Goal: Task Accomplishment & Management: Use online tool/utility

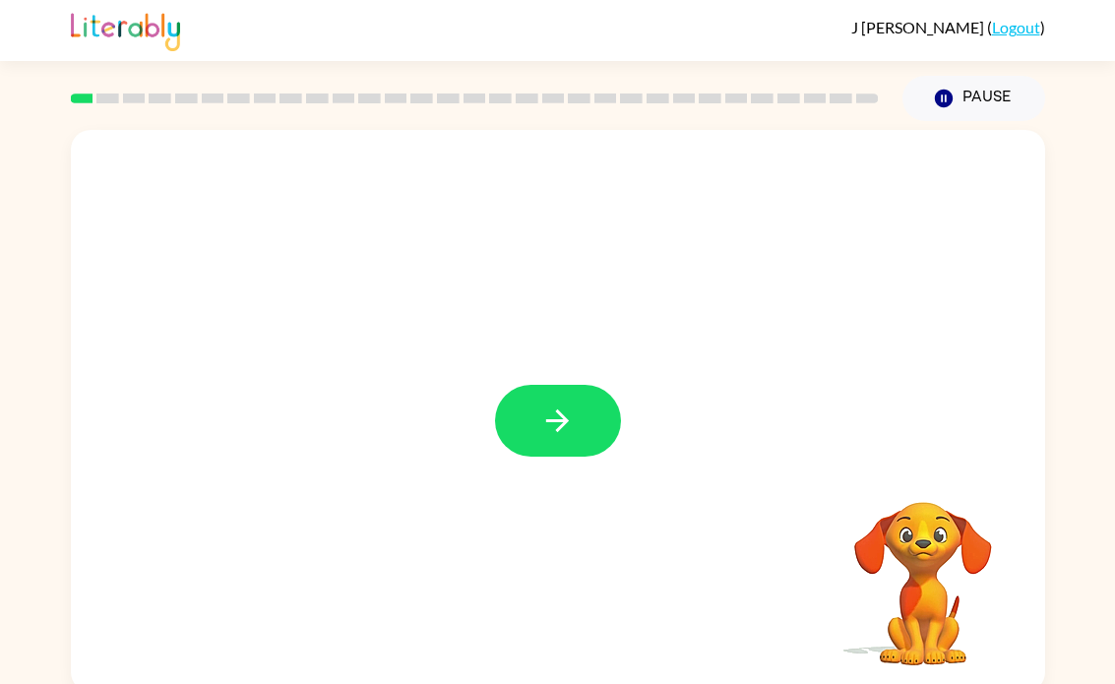
click at [529, 419] on button "button" at bounding box center [558, 421] width 126 height 72
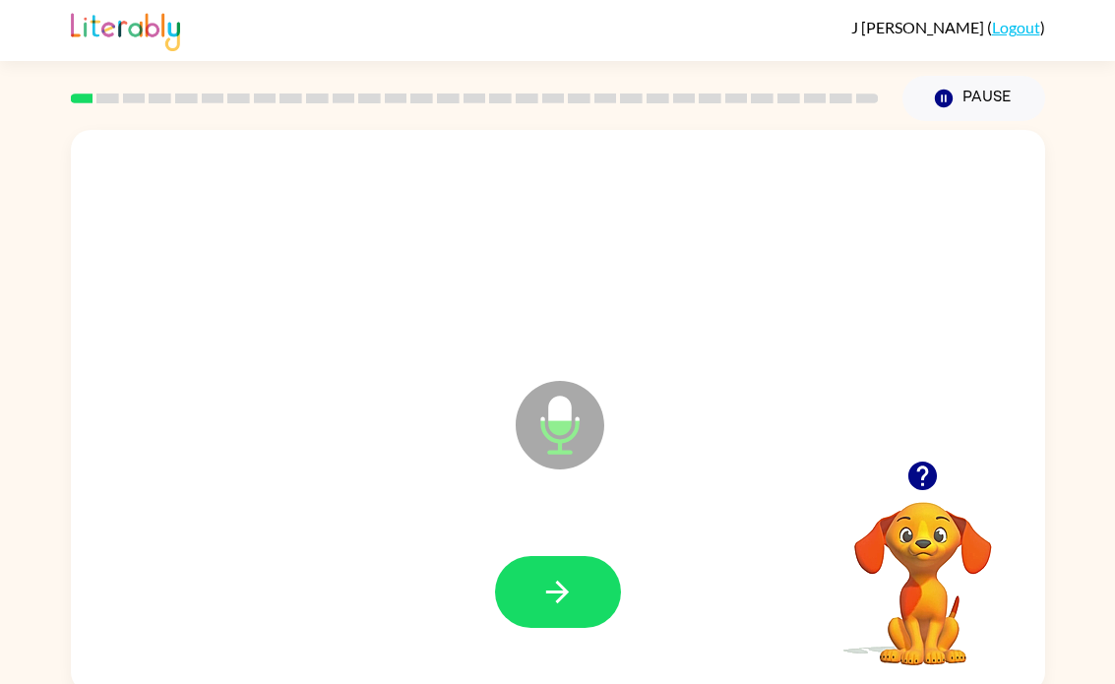
click at [935, 463] on icon "button" at bounding box center [923, 476] width 34 height 34
click at [579, 598] on button "button" at bounding box center [558, 592] width 126 height 72
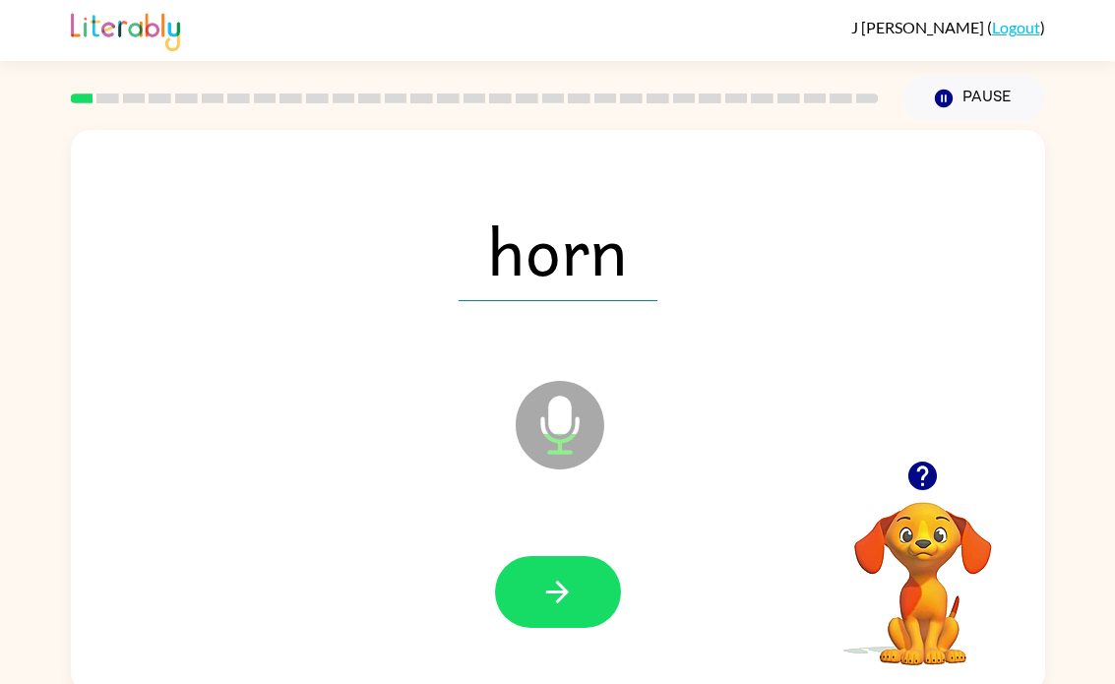
click at [566, 598] on icon "button" at bounding box center [557, 592] width 34 height 34
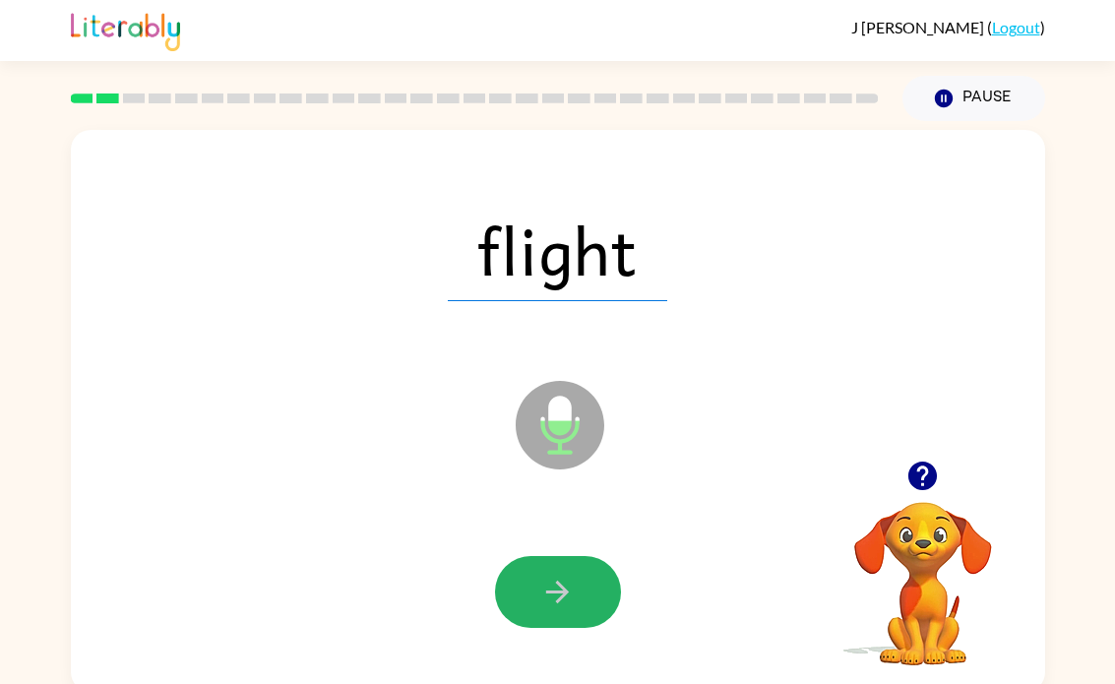
click at [572, 591] on icon "button" at bounding box center [557, 592] width 34 height 34
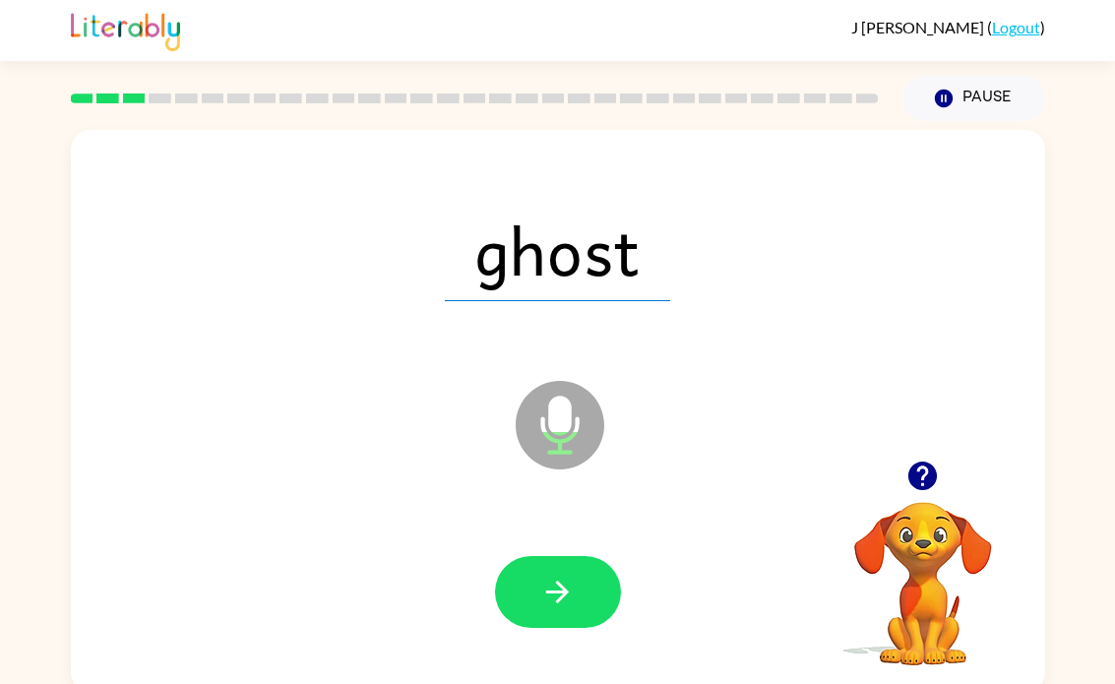
click at [580, 611] on button "button" at bounding box center [558, 592] width 126 height 72
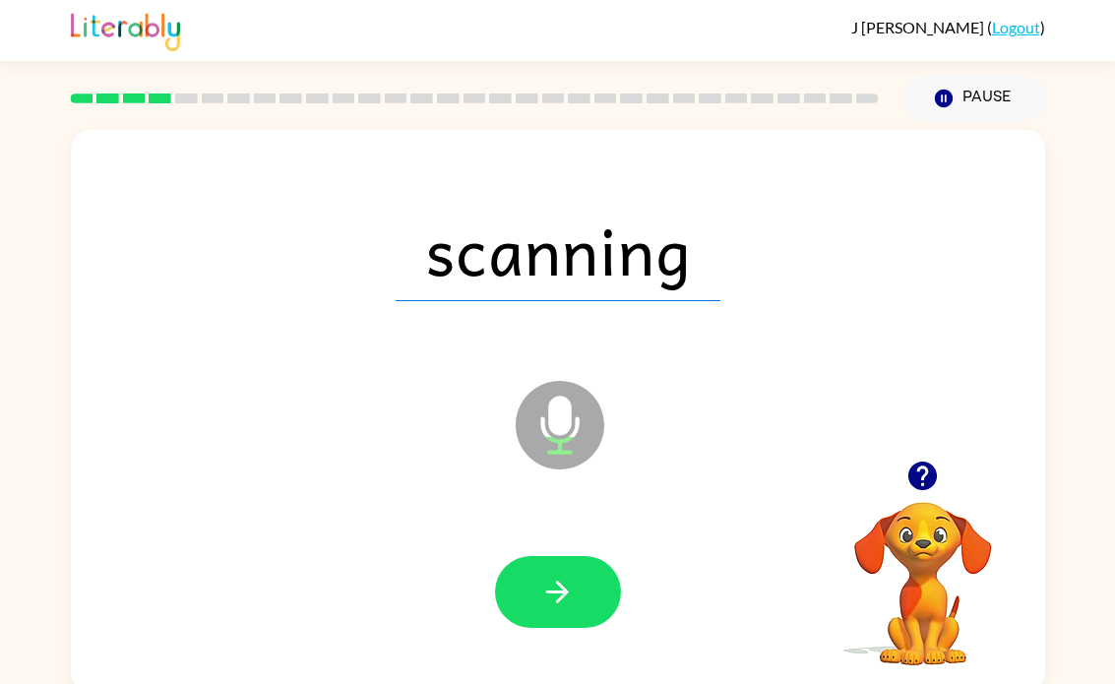
click at [560, 597] on icon "button" at bounding box center [557, 592] width 34 height 34
click at [581, 605] on button "button" at bounding box center [558, 592] width 126 height 72
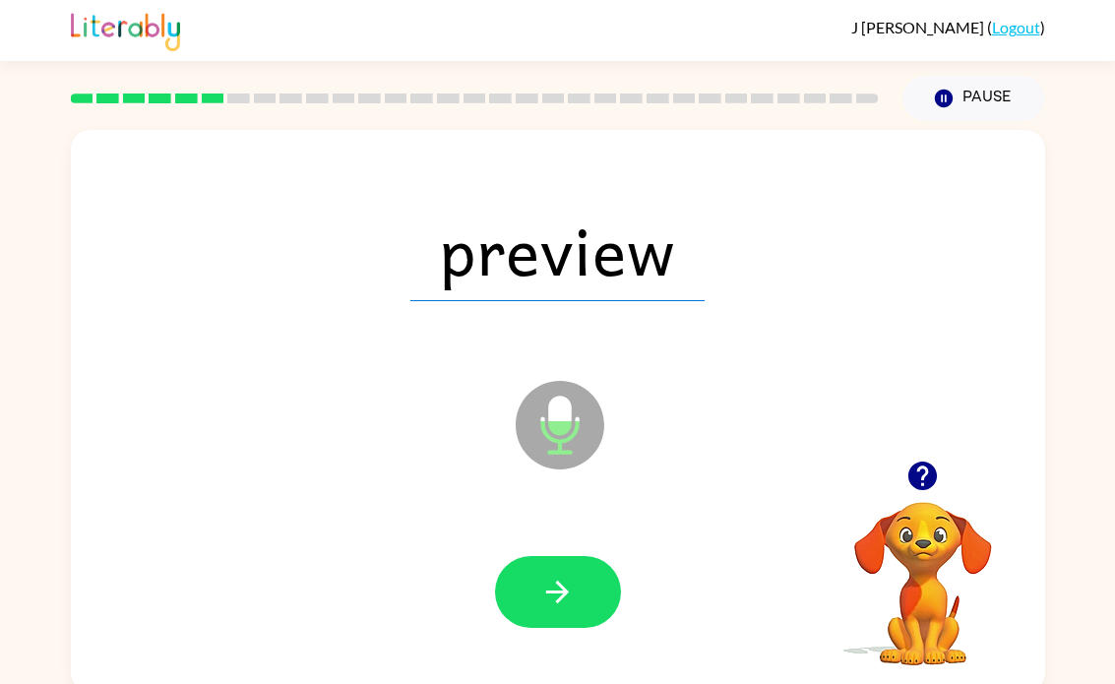
click at [587, 593] on button "button" at bounding box center [558, 592] width 126 height 72
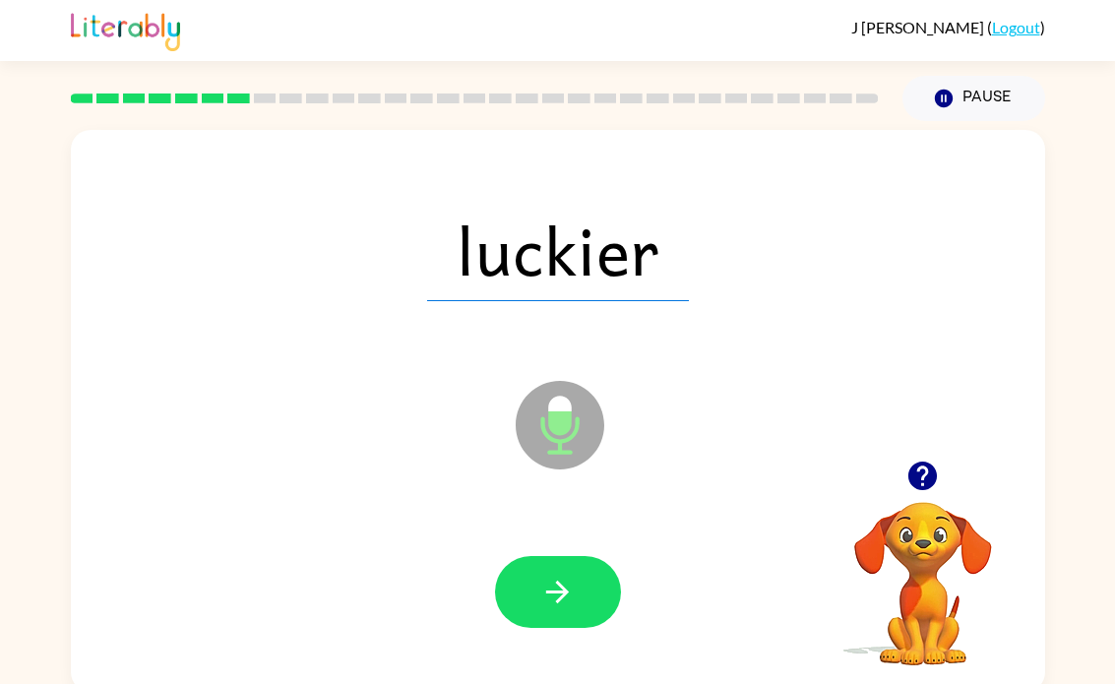
click at [1112, 178] on div "luckier Microphone The Microphone is here when it is your turn to talk Your bro…" at bounding box center [557, 406] width 1115 height 571
click at [599, 580] on button "button" at bounding box center [558, 592] width 126 height 72
click at [581, 618] on button "button" at bounding box center [558, 592] width 126 height 72
click at [582, 607] on button "button" at bounding box center [558, 592] width 126 height 72
click at [556, 623] on button "button" at bounding box center [558, 592] width 126 height 72
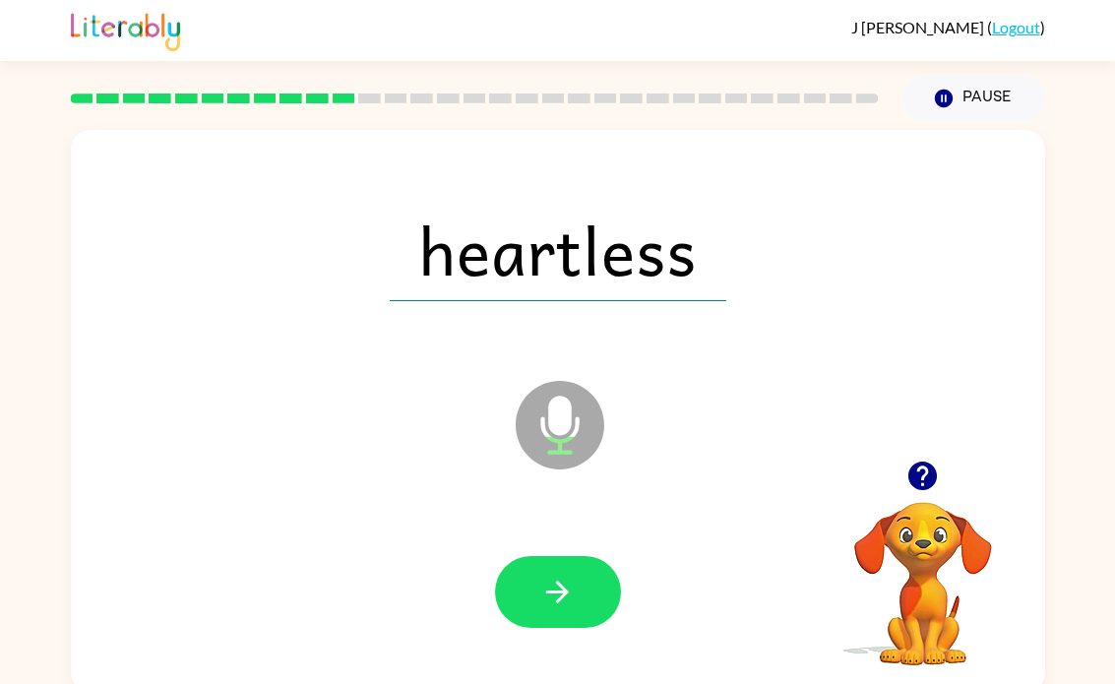
click at [566, 573] on button "button" at bounding box center [558, 592] width 126 height 72
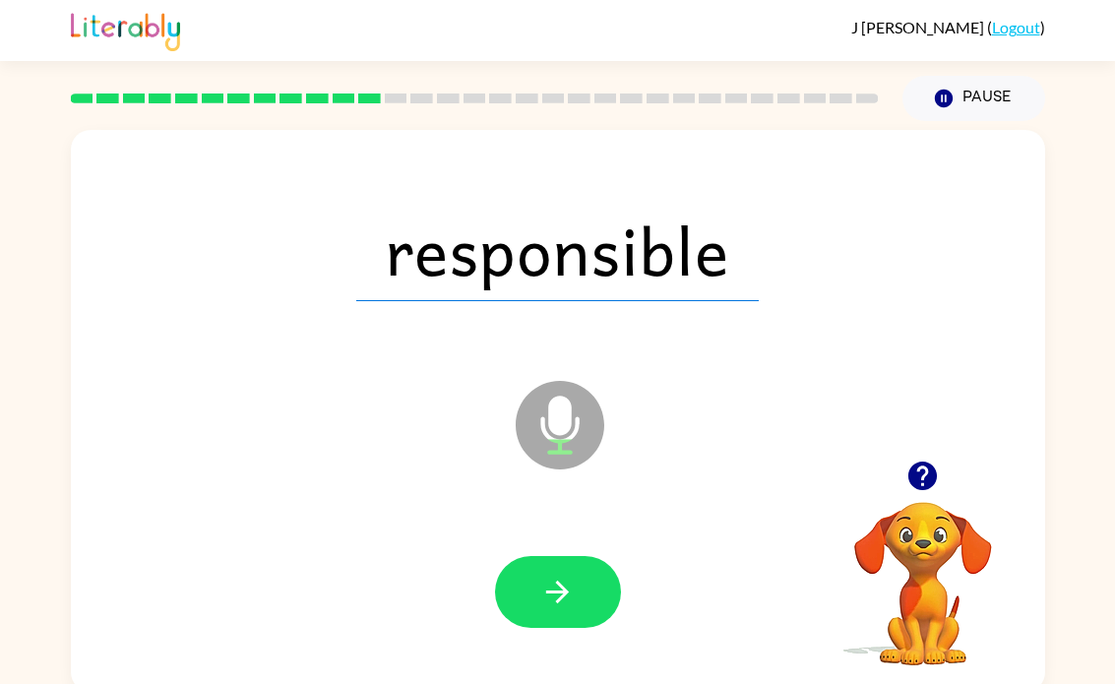
click at [559, 594] on icon "button" at bounding box center [557, 592] width 23 height 23
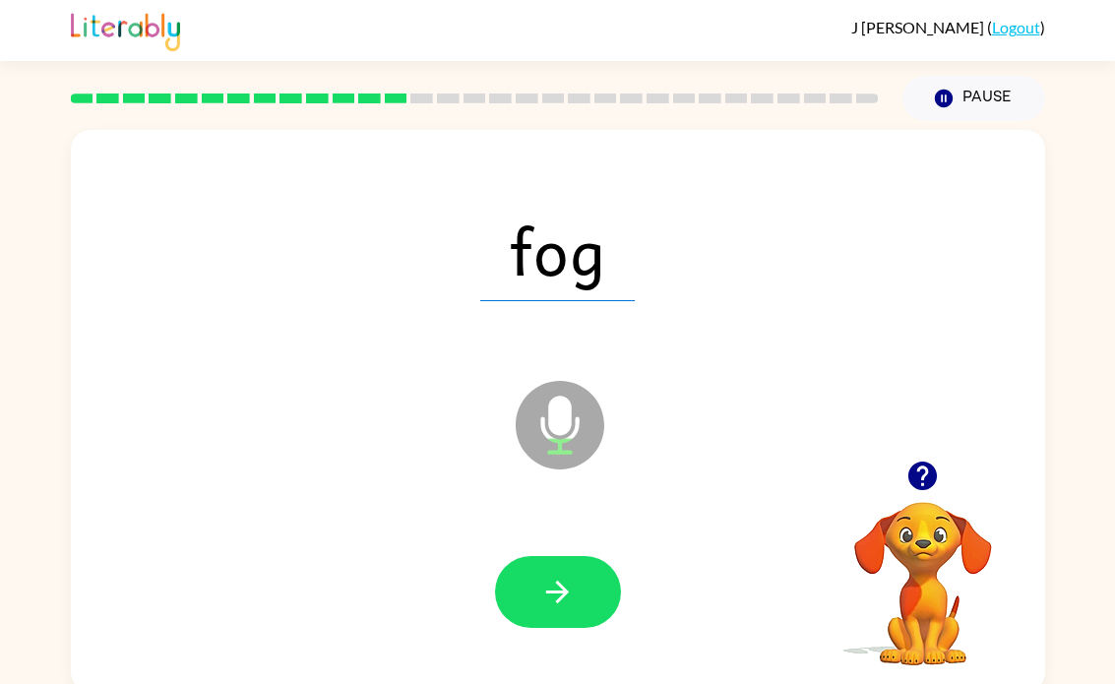
click at [593, 595] on button "button" at bounding box center [558, 592] width 126 height 72
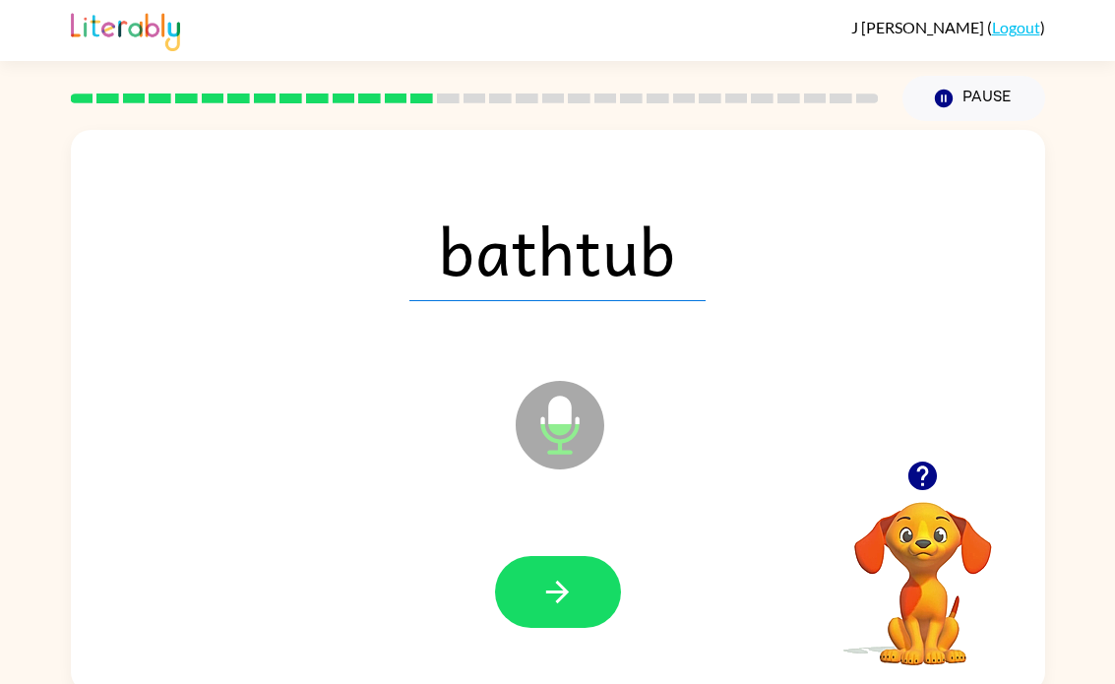
click at [575, 564] on button "button" at bounding box center [558, 592] width 126 height 72
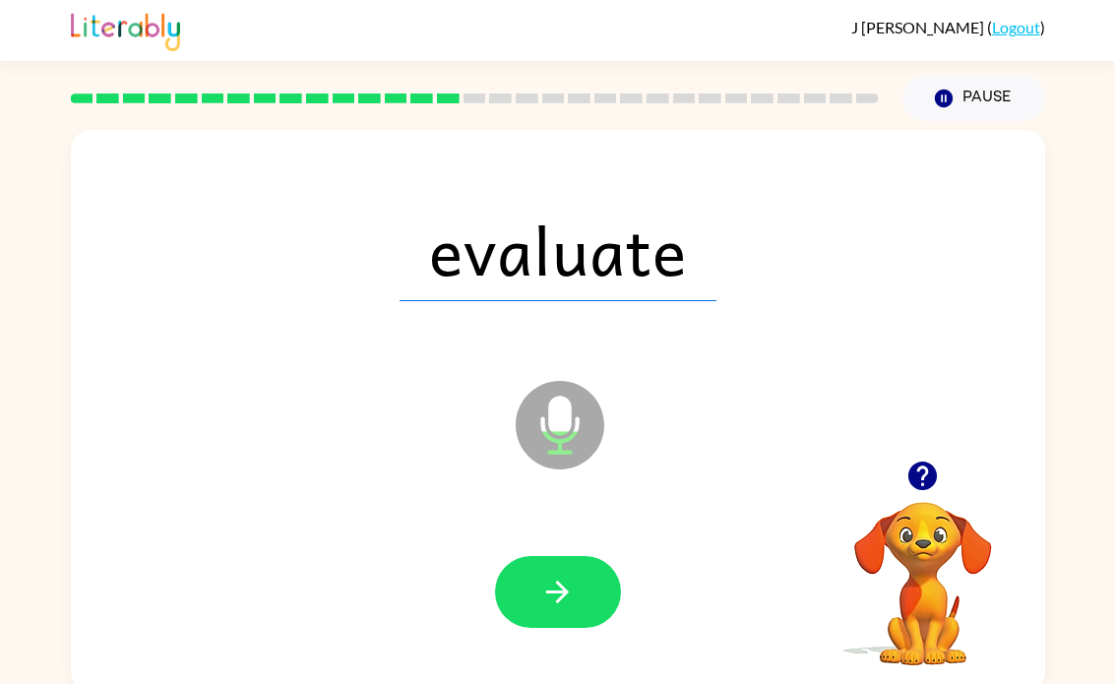
click at [579, 593] on button "button" at bounding box center [558, 592] width 126 height 72
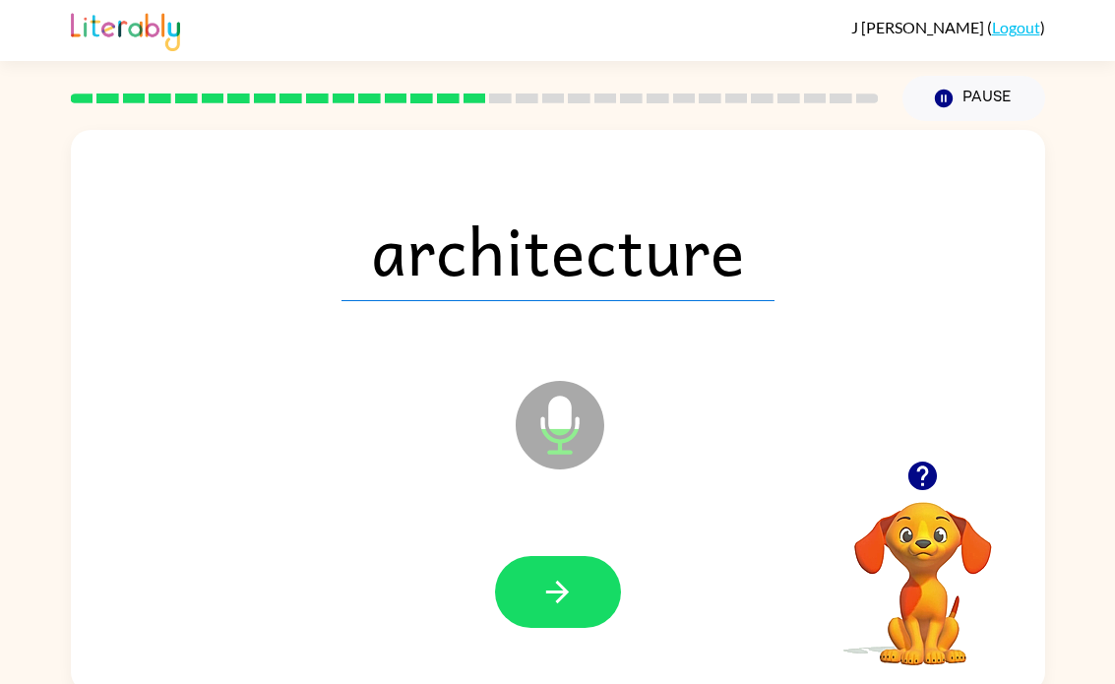
click at [540, 625] on button "button" at bounding box center [558, 592] width 126 height 72
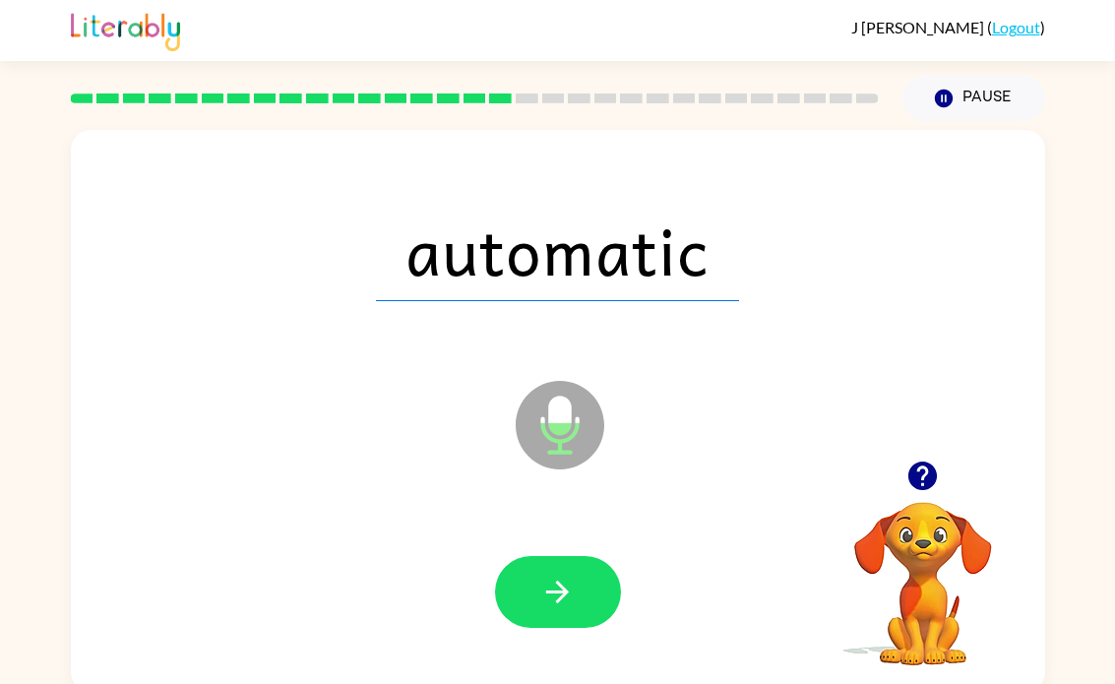
click at [589, 610] on button "button" at bounding box center [558, 592] width 126 height 72
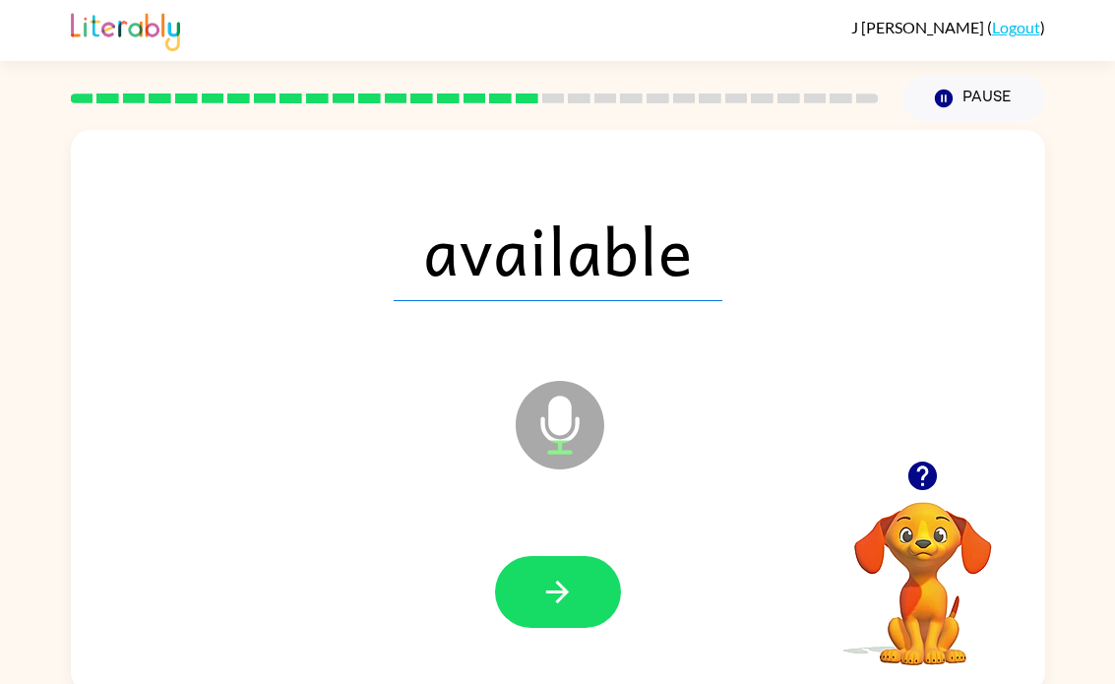
click at [566, 609] on icon "button" at bounding box center [557, 592] width 34 height 34
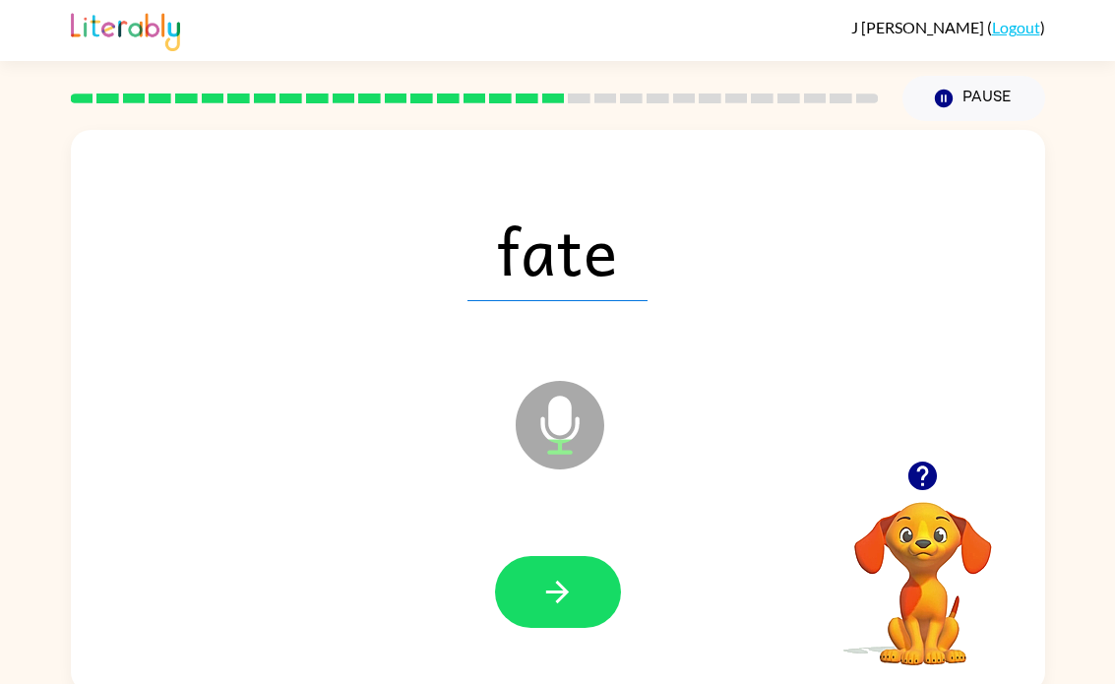
click at [588, 594] on button "button" at bounding box center [558, 592] width 126 height 72
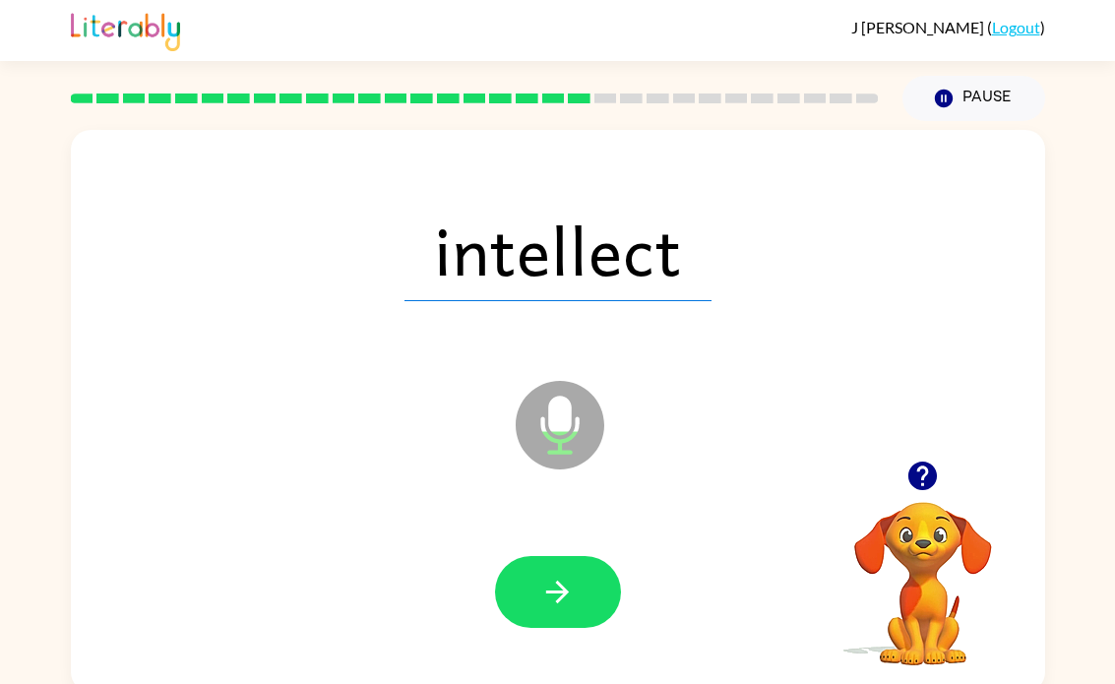
click at [575, 605] on button "button" at bounding box center [558, 592] width 126 height 72
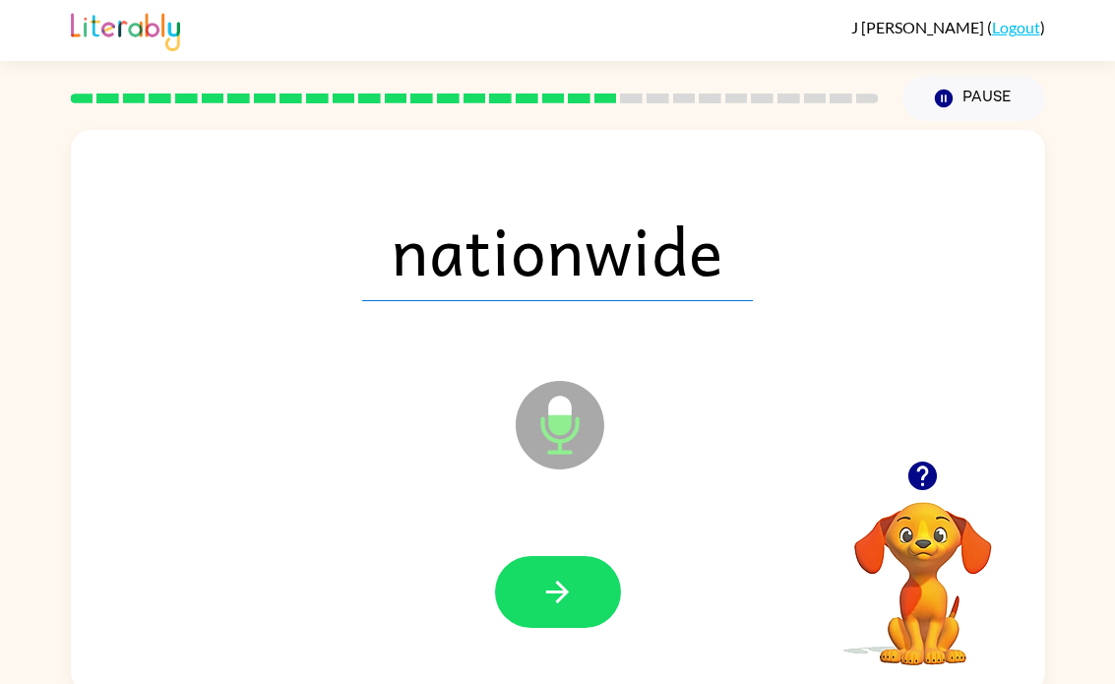
click at [589, 609] on button "button" at bounding box center [558, 592] width 126 height 72
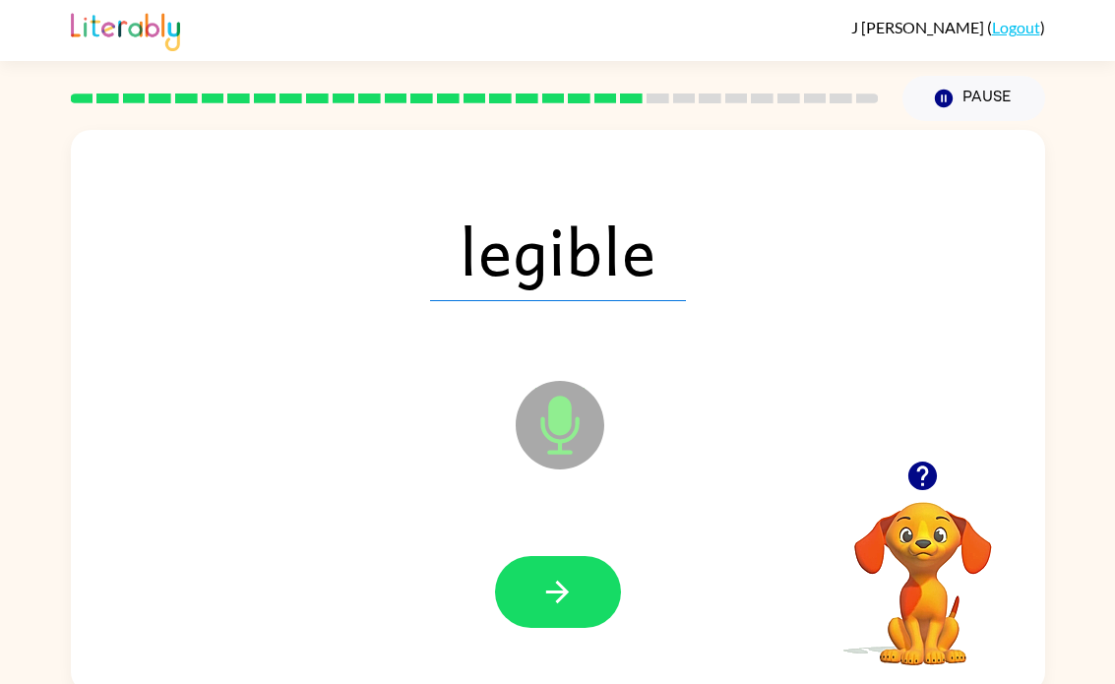
click at [559, 601] on icon "button" at bounding box center [557, 592] width 23 height 23
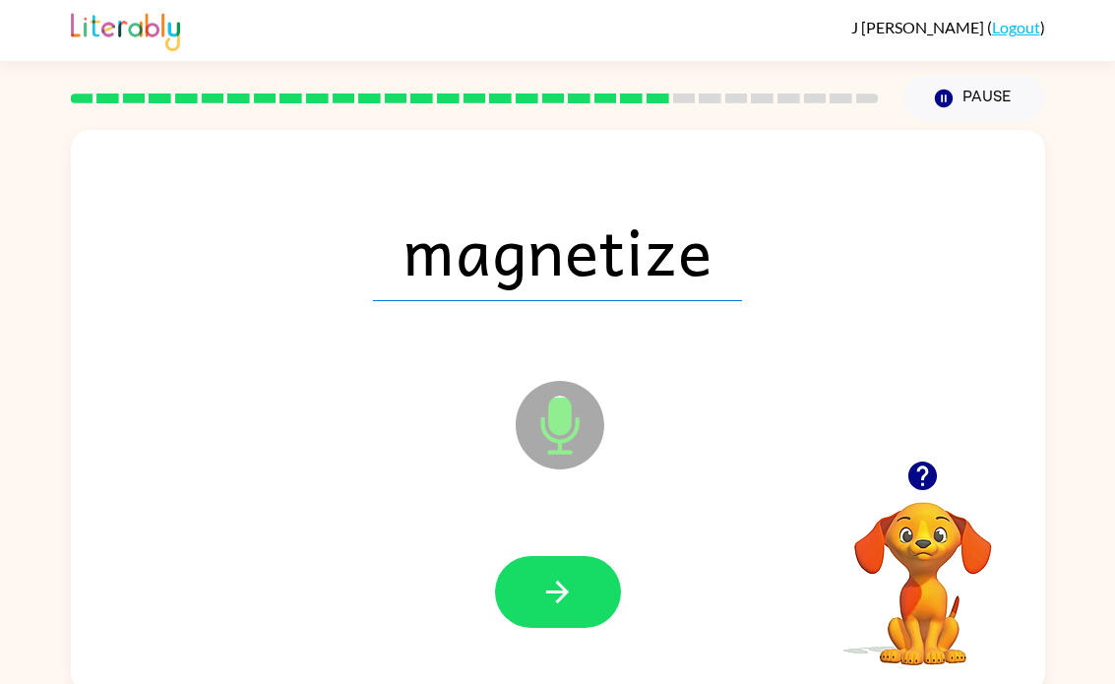
click at [580, 588] on button "button" at bounding box center [558, 592] width 126 height 72
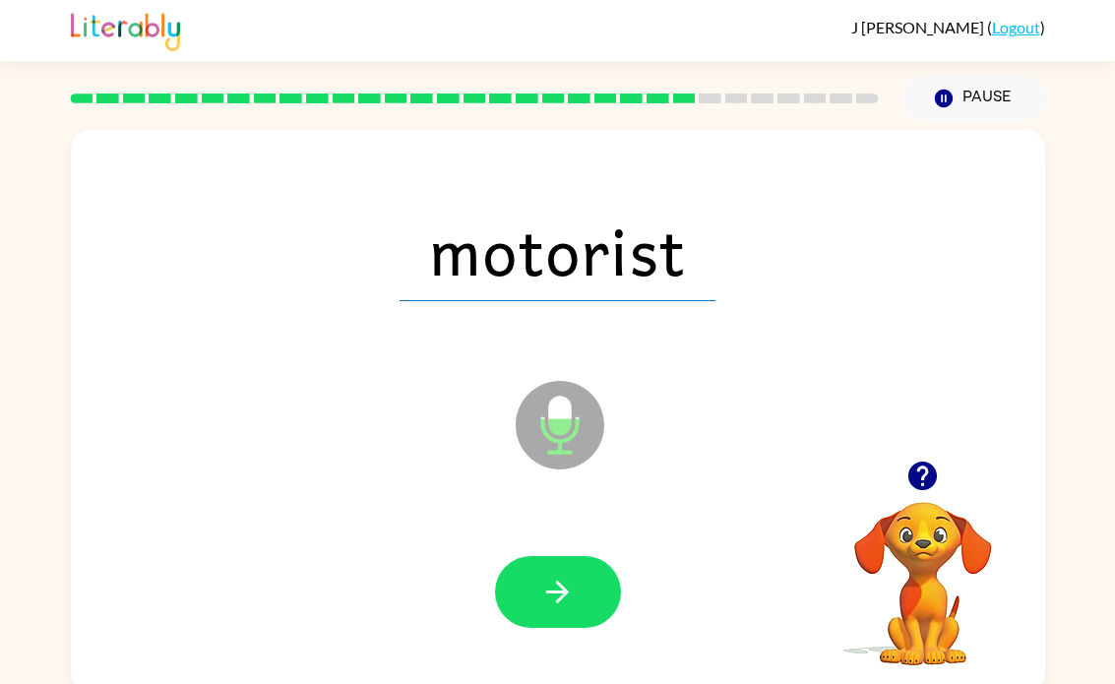
click at [564, 609] on icon "button" at bounding box center [557, 592] width 34 height 34
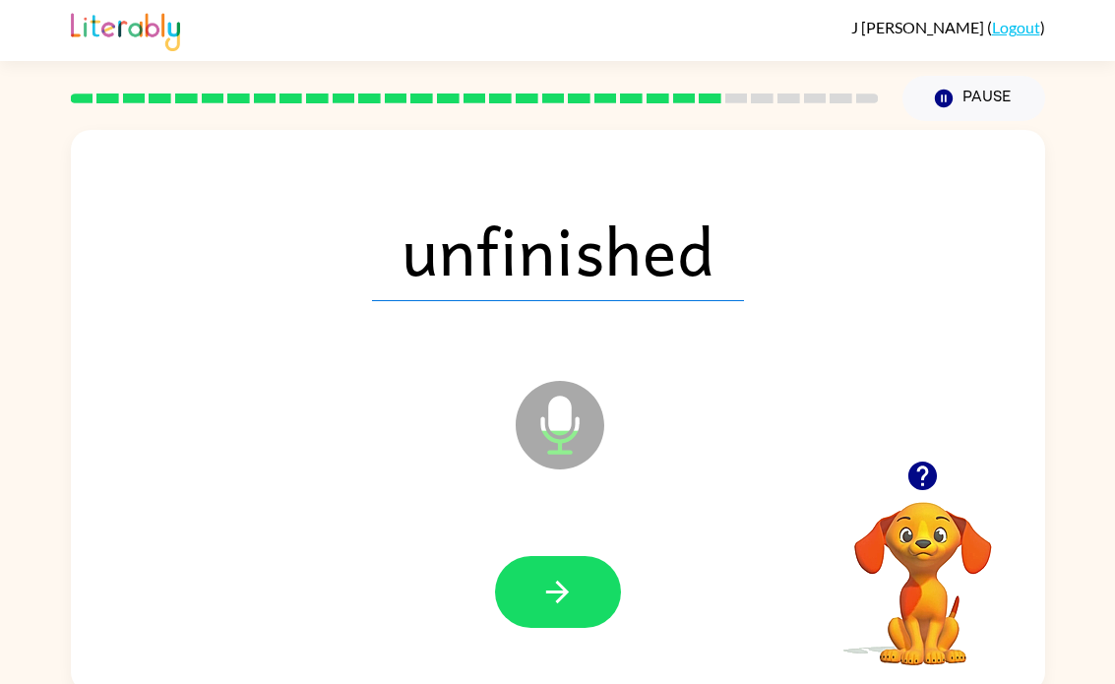
click at [560, 600] on icon "button" at bounding box center [557, 592] width 23 height 23
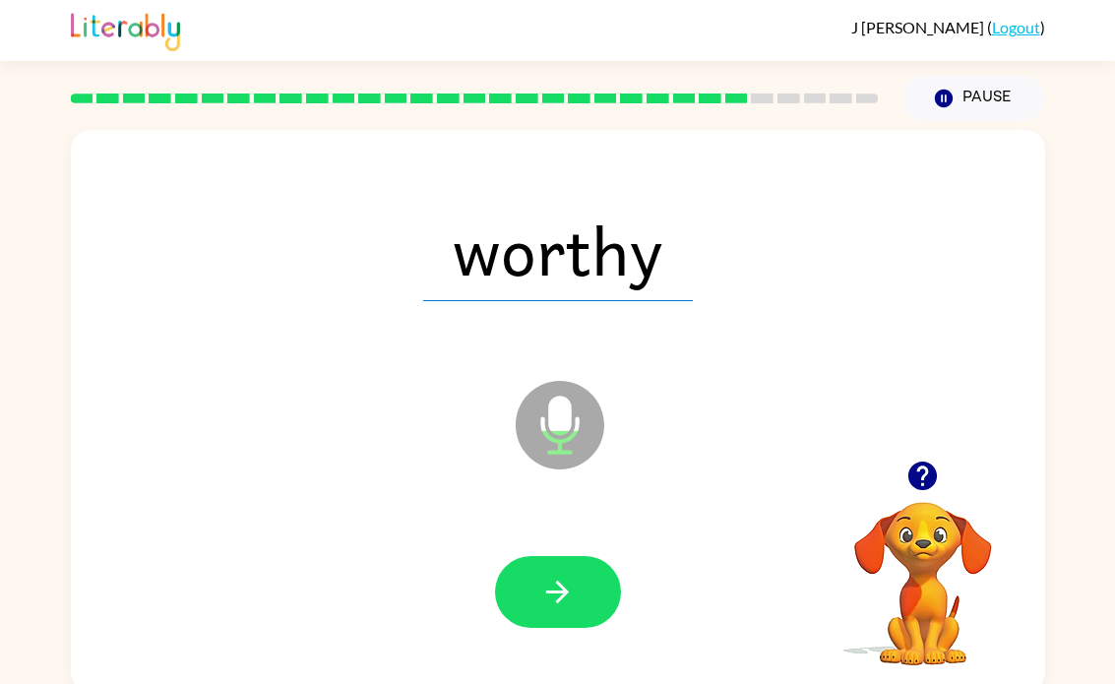
click at [554, 612] on button "button" at bounding box center [558, 592] width 126 height 72
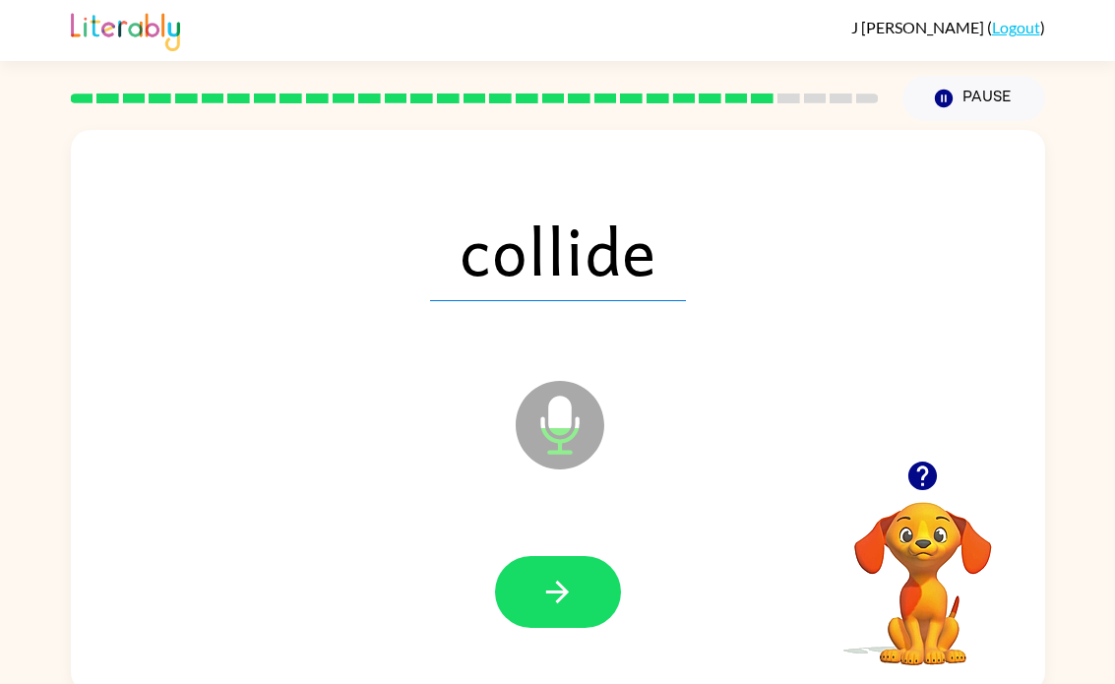
click at [566, 597] on icon "button" at bounding box center [557, 592] width 34 height 34
click at [561, 584] on icon "button" at bounding box center [557, 592] width 34 height 34
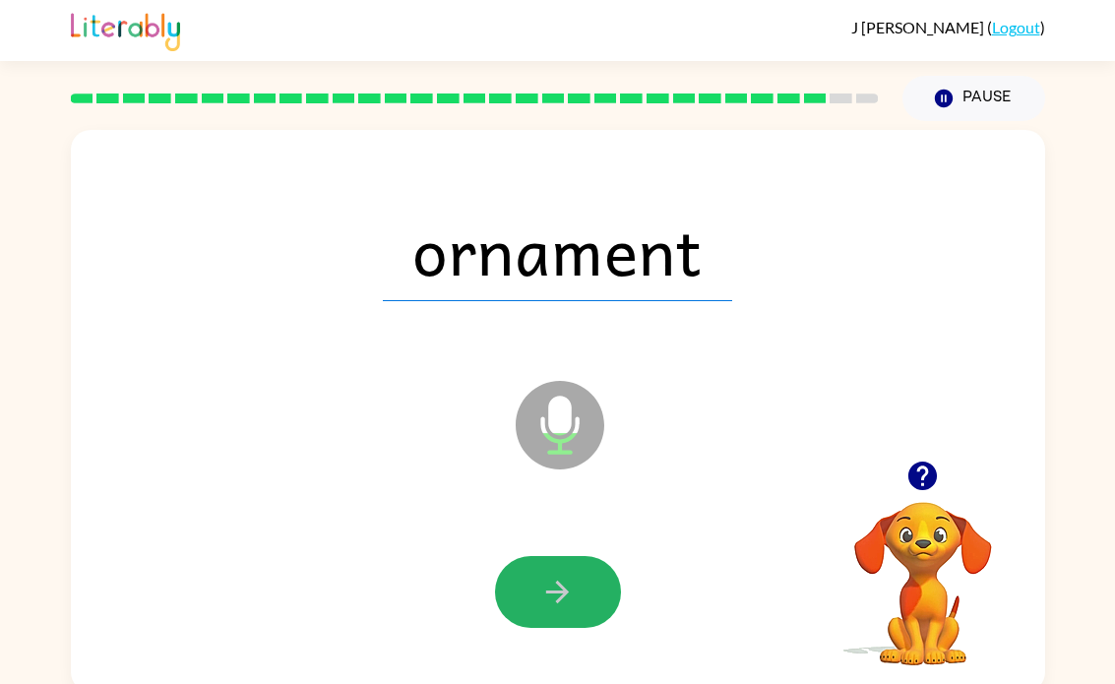
click at [550, 587] on icon "button" at bounding box center [557, 592] width 34 height 34
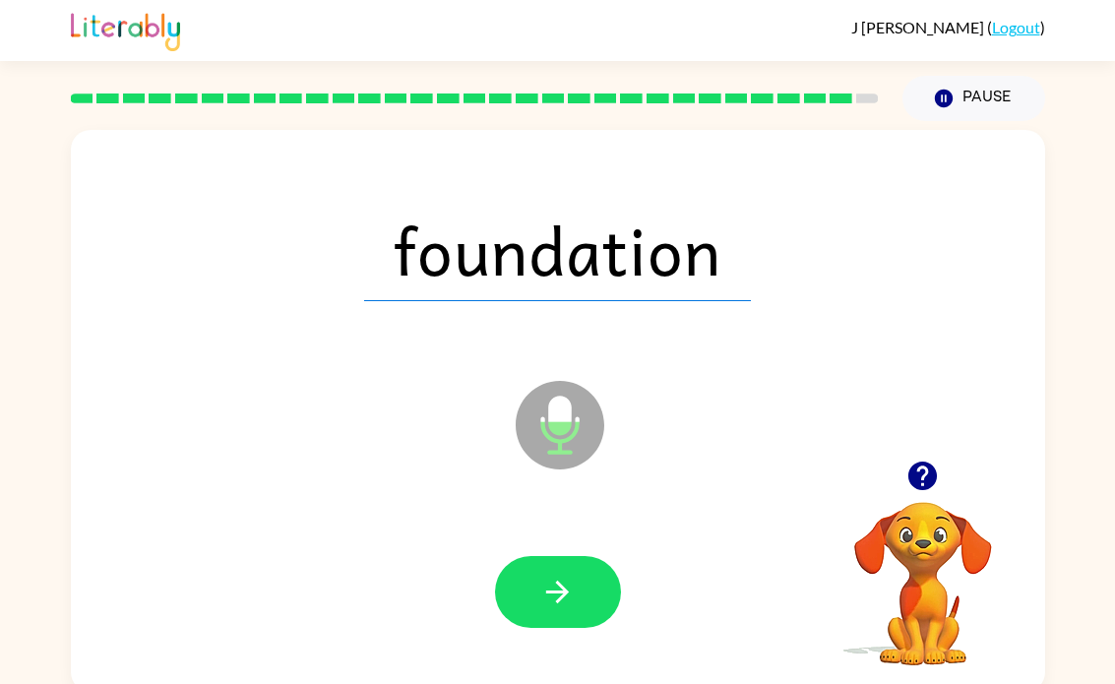
click at [574, 596] on icon "button" at bounding box center [557, 592] width 34 height 34
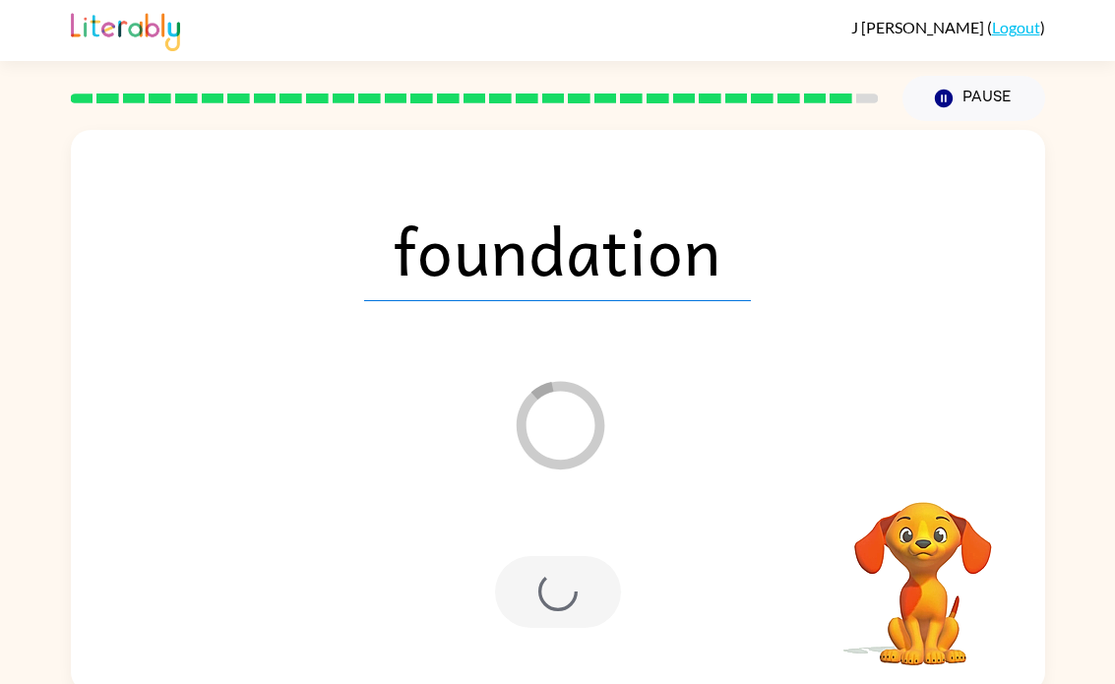
click at [1111, 65] on div "J Goodman ( Logout ) Pause Pause foundation Loader Your response is being sent …" at bounding box center [557, 346] width 1115 height 692
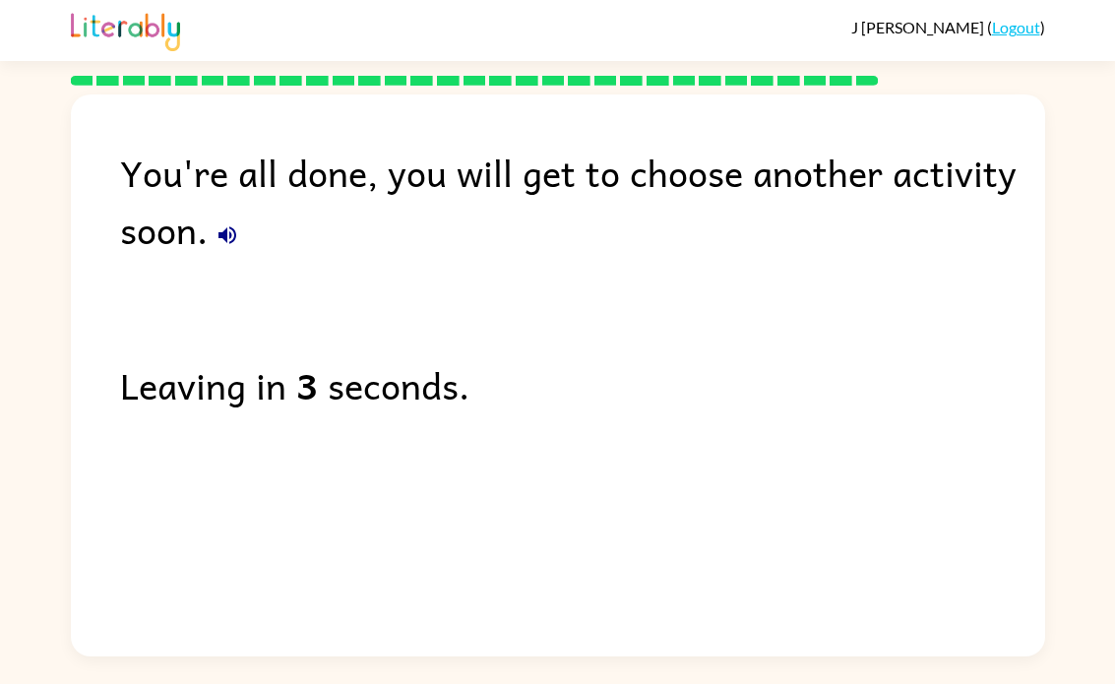
click at [243, 233] on button "button" at bounding box center [227, 235] width 39 height 39
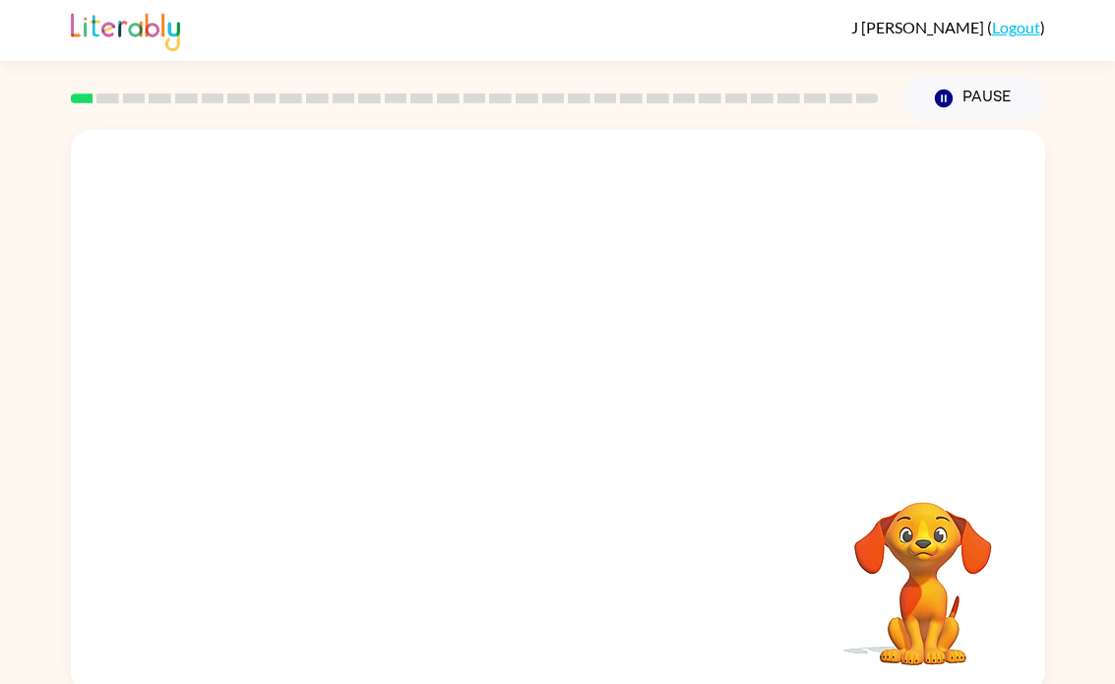
click at [899, 466] on div "Your browser must support playing .mp4 files to use Literably. Please try using…" at bounding box center [558, 411] width 975 height 562
click at [547, 456] on button "button" at bounding box center [558, 421] width 126 height 72
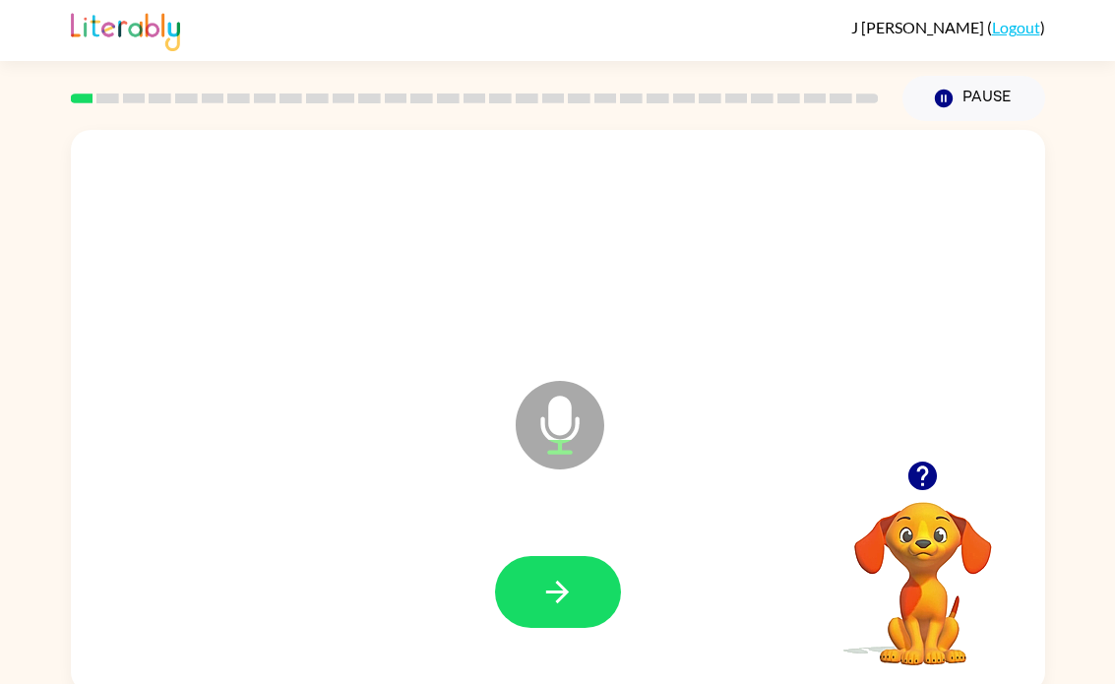
click at [555, 611] on button "button" at bounding box center [558, 592] width 126 height 72
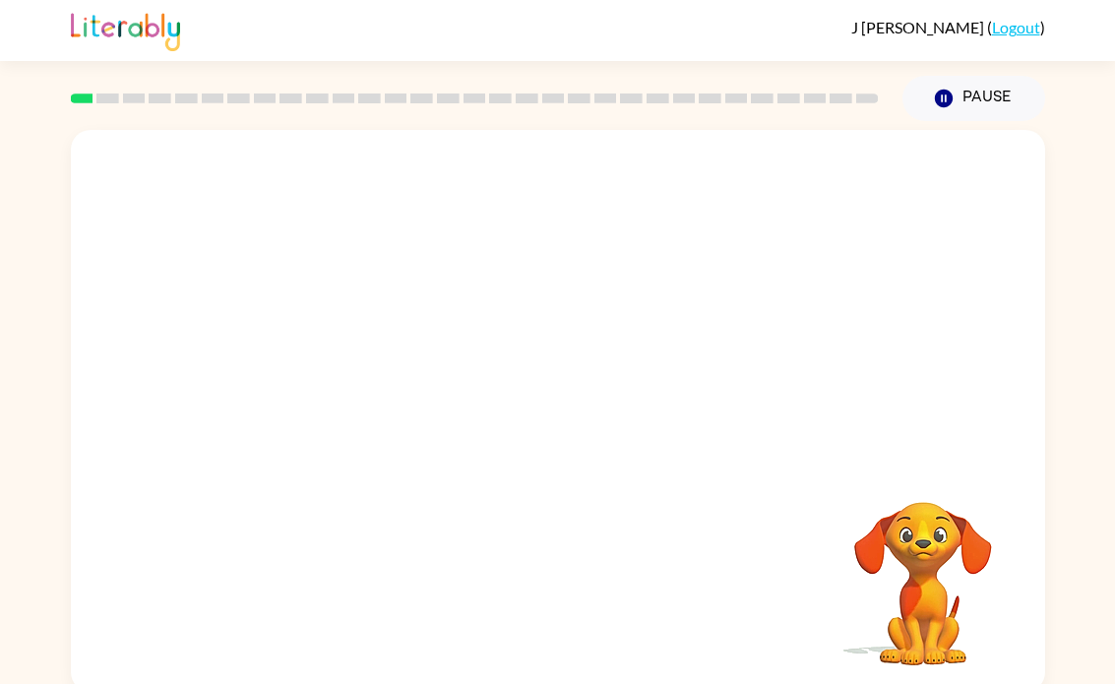
click at [888, 414] on div at bounding box center [558, 295] width 975 height 331
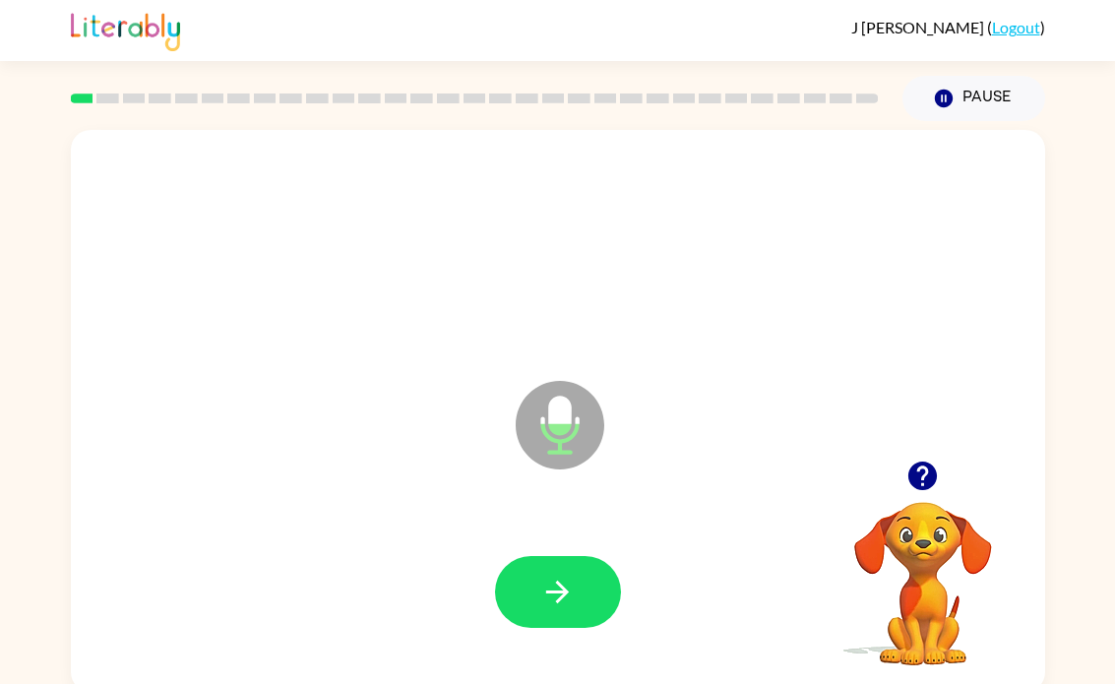
click at [589, 602] on button "button" at bounding box center [558, 592] width 126 height 72
click at [576, 584] on button "button" at bounding box center [558, 592] width 126 height 72
click at [909, 471] on icon "button" at bounding box center [923, 476] width 34 height 34
click at [1034, 586] on div "Microphone The Microphone is here when it is your turn to talk" at bounding box center [558, 411] width 975 height 562
click at [549, 583] on icon "button" at bounding box center [557, 592] width 34 height 34
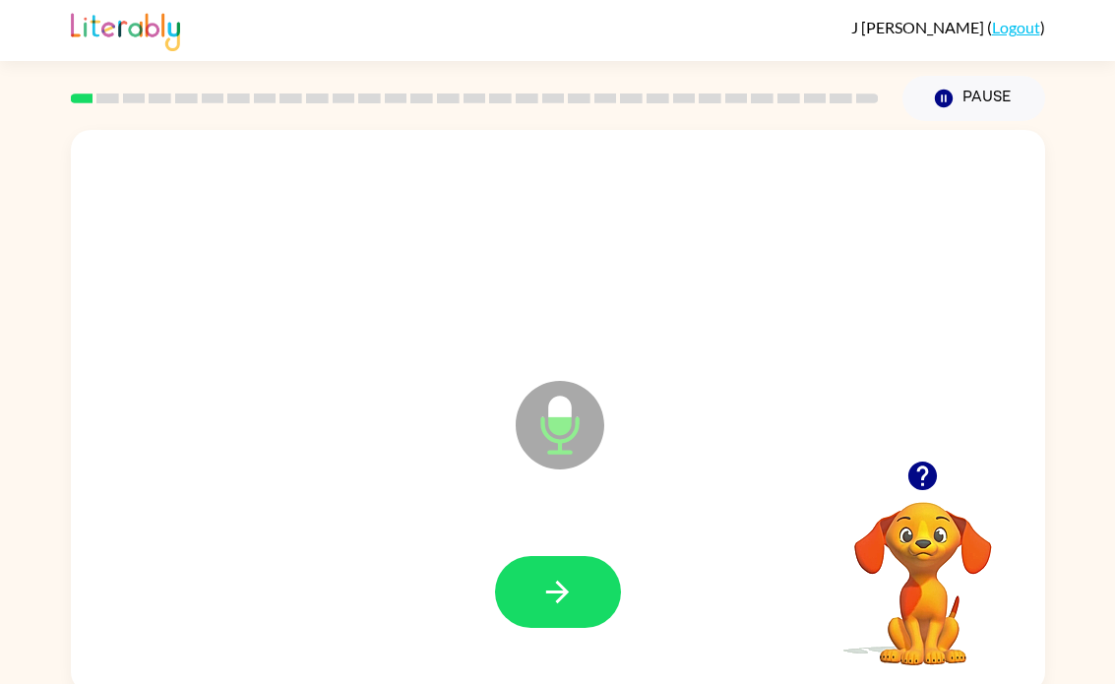
click at [920, 460] on icon "button" at bounding box center [923, 476] width 34 height 34
click at [552, 584] on icon "button" at bounding box center [557, 592] width 34 height 34
click at [917, 479] on icon "button" at bounding box center [923, 476] width 29 height 29
click at [570, 583] on icon "button" at bounding box center [557, 592] width 34 height 34
click at [582, 612] on button "button" at bounding box center [558, 592] width 126 height 72
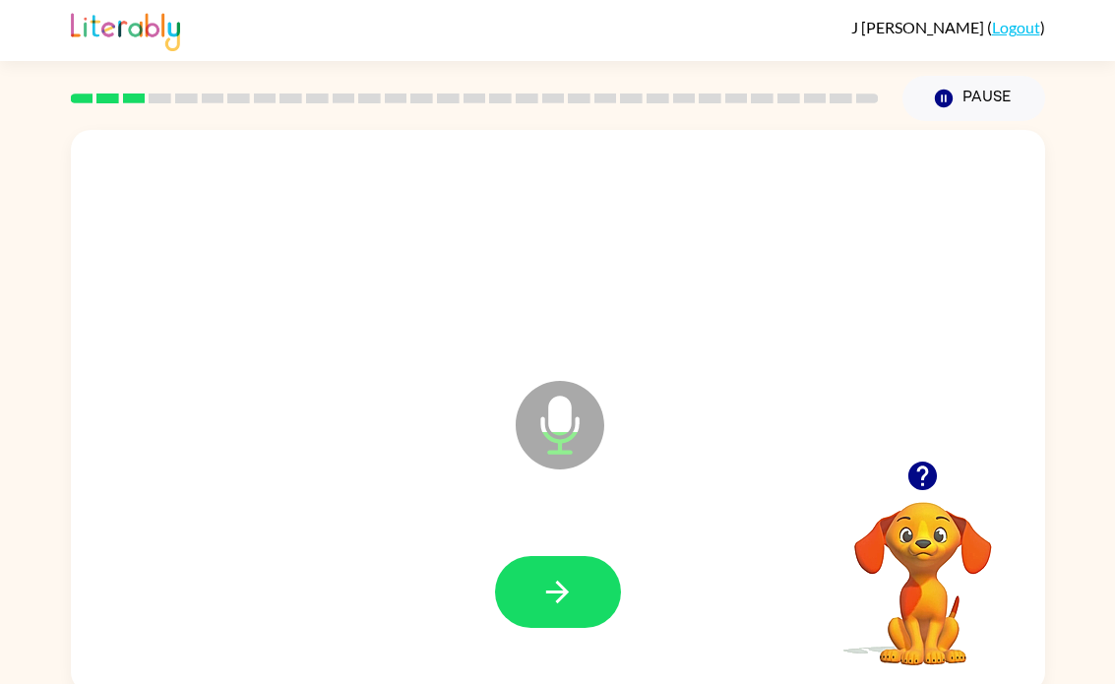
click at [562, 610] on button "button" at bounding box center [558, 592] width 126 height 72
click at [571, 595] on icon "button" at bounding box center [557, 592] width 34 height 34
click at [924, 456] on button "button" at bounding box center [923, 476] width 50 height 50
click at [538, 586] on button "button" at bounding box center [558, 592] width 126 height 72
click at [576, 602] on button "button" at bounding box center [558, 592] width 126 height 72
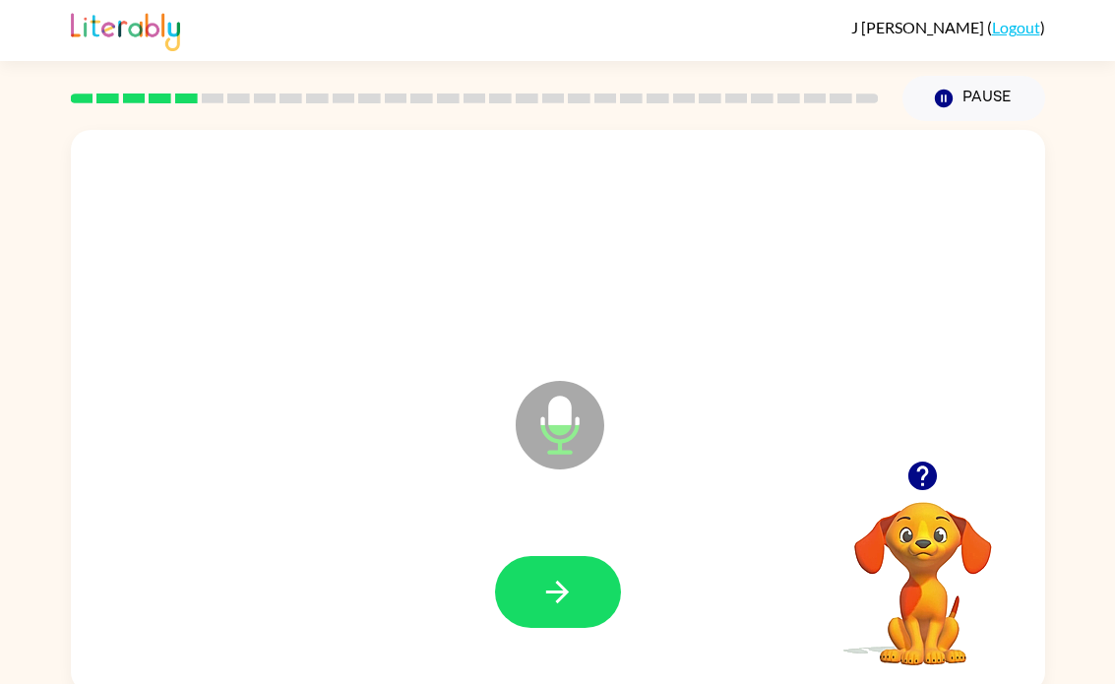
click at [942, 473] on button "button" at bounding box center [923, 476] width 50 height 50
click at [564, 624] on button "button" at bounding box center [558, 592] width 126 height 72
click at [882, 479] on div at bounding box center [923, 476] width 197 height 50
click at [941, 479] on button "button" at bounding box center [923, 476] width 50 height 50
click at [560, 599] on icon "button" at bounding box center [557, 592] width 23 height 23
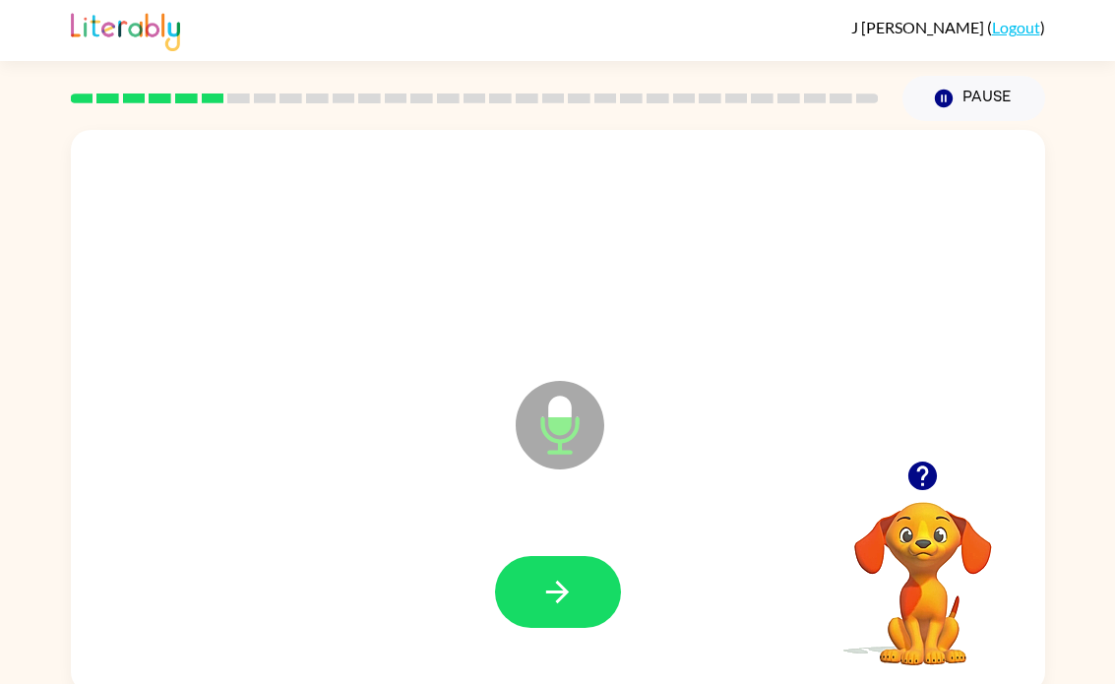
click at [587, 604] on button "button" at bounding box center [558, 592] width 126 height 72
click at [572, 602] on icon "button" at bounding box center [557, 592] width 34 height 34
click at [551, 584] on icon "button" at bounding box center [557, 592] width 34 height 34
click at [922, 476] on icon "button" at bounding box center [923, 476] width 29 height 29
click at [942, 96] on icon "Pause" at bounding box center [944, 99] width 22 height 22
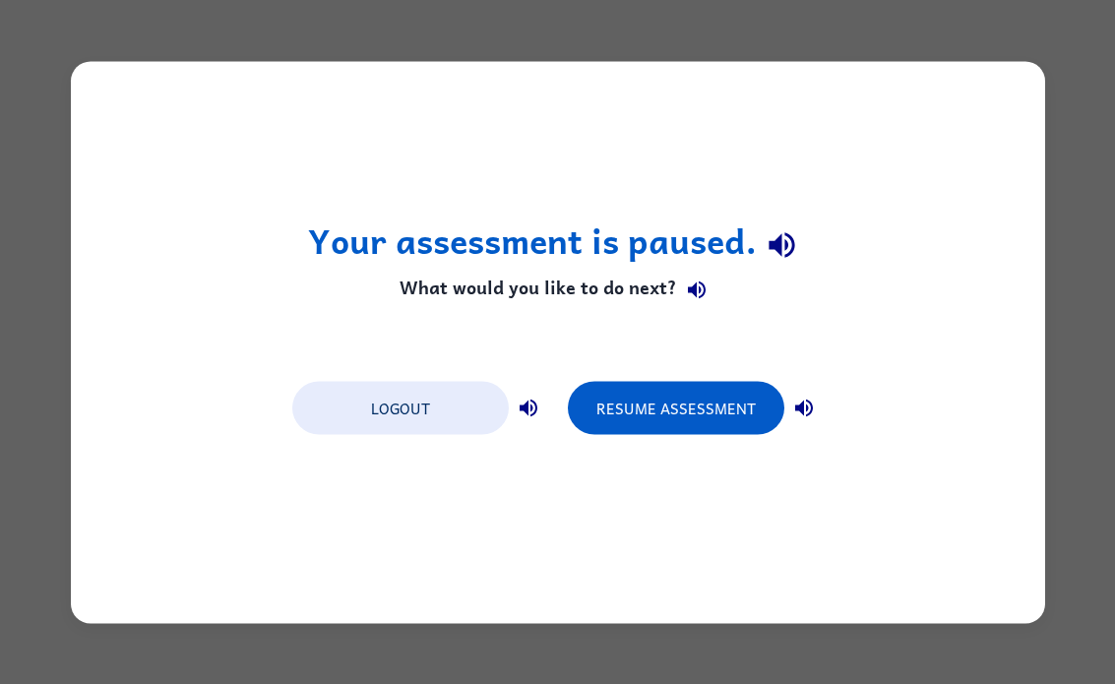
click at [717, 424] on button "Resume Assessment" at bounding box center [676, 407] width 217 height 53
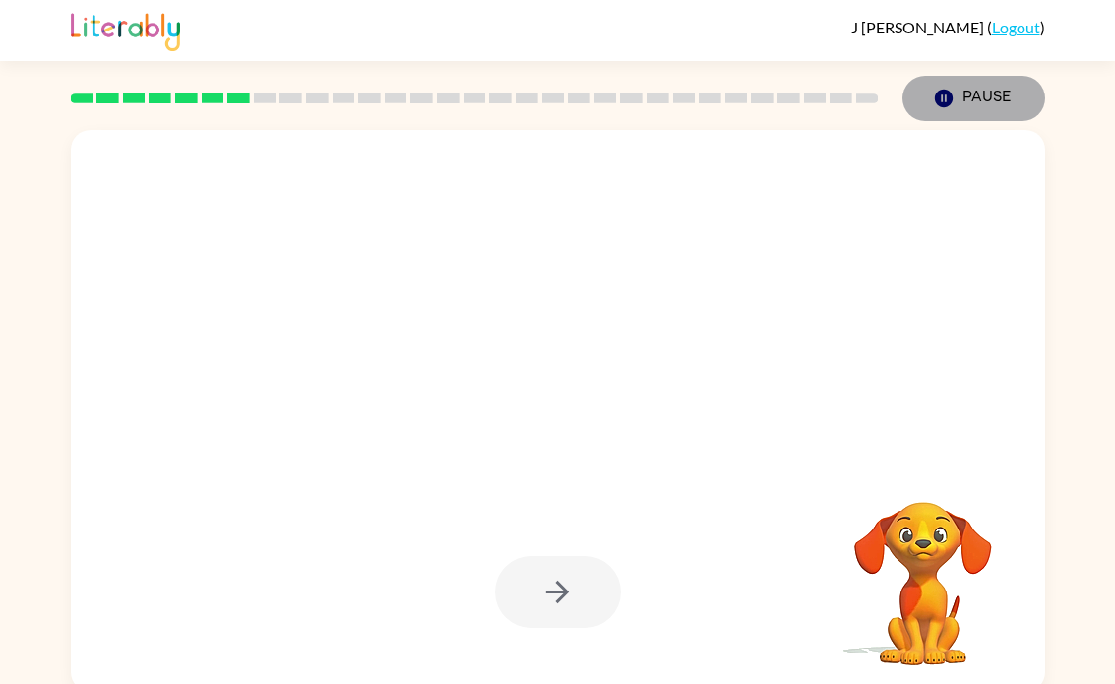
click at [956, 116] on button "Pause Pause" at bounding box center [974, 98] width 143 height 45
